Goal: Transaction & Acquisition: Purchase product/service

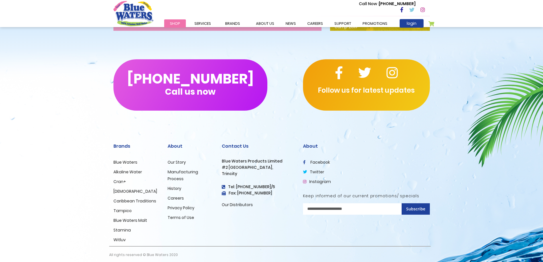
scroll to position [928, 0]
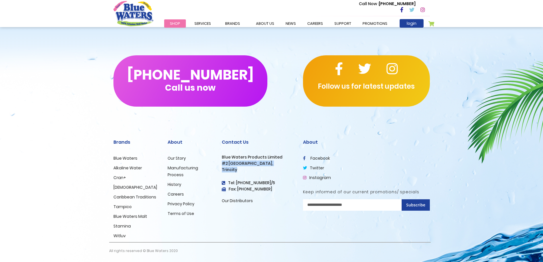
drag, startPoint x: 223, startPoint y: 164, endPoint x: 244, endPoint y: 168, distance: 21.8
click at [244, 168] on div "Contact Us Blue Waters Products Limited #2 Orange Grove Estate, Trincity Tel: (…" at bounding box center [258, 171] width 73 height 65
copy div "#2 Orange Grove Estate, Trincity"
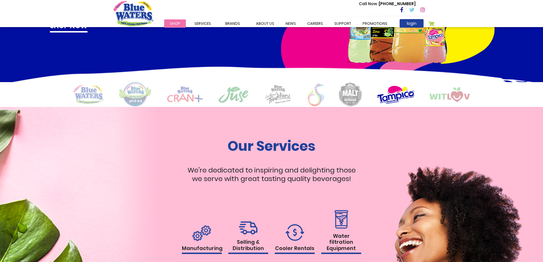
scroll to position [386, 0]
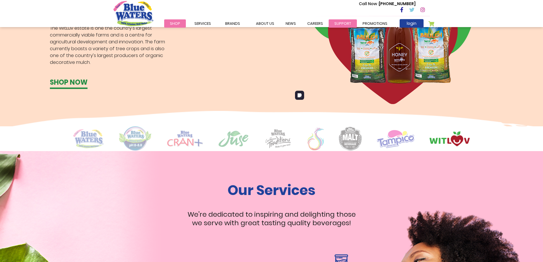
click at [335, 22] on link "support" at bounding box center [343, 23] width 28 height 8
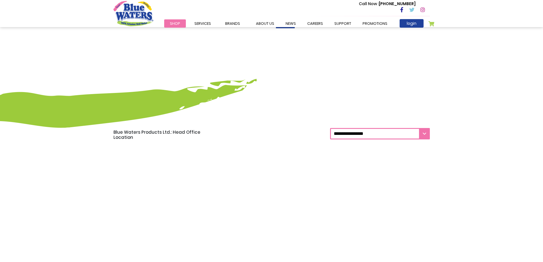
scroll to position [200, 0]
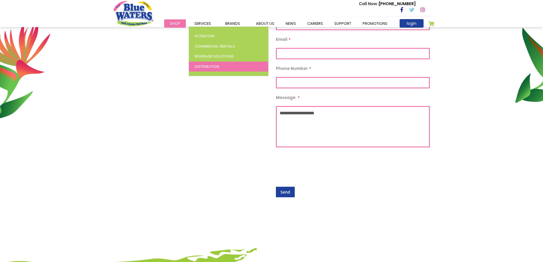
click at [208, 68] on span "Distribution" at bounding box center [207, 66] width 25 height 5
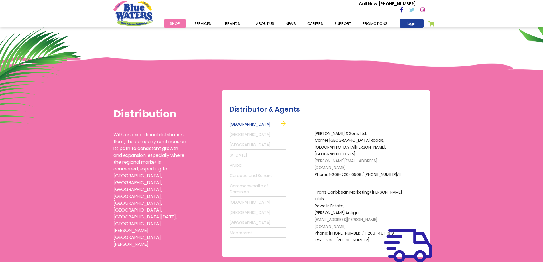
scroll to position [114, 0]
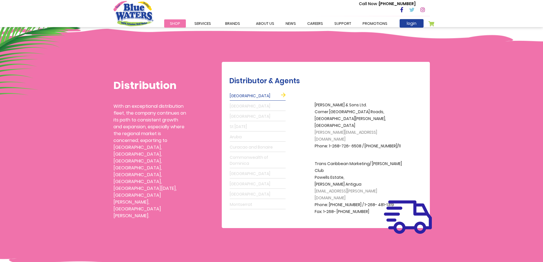
click at [172, 26] on span "Shop" at bounding box center [175, 23] width 10 height 5
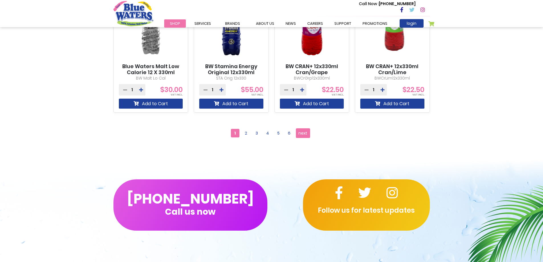
scroll to position [542, 0]
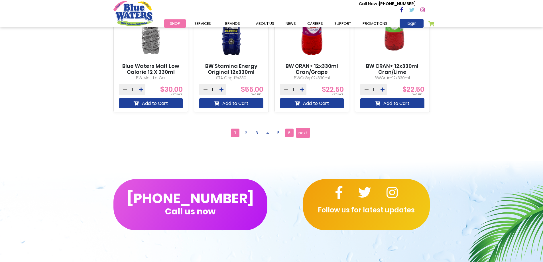
click at [287, 131] on span "6" at bounding box center [289, 133] width 9 height 9
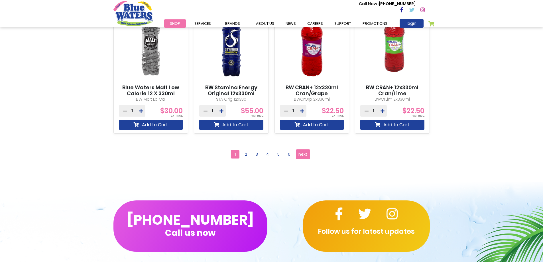
scroll to position [473, 0]
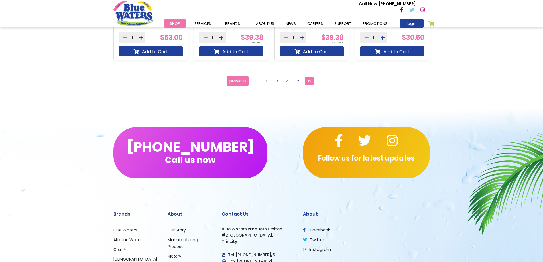
scroll to position [399, 0]
